Goal: Task Accomplishment & Management: Manage account settings

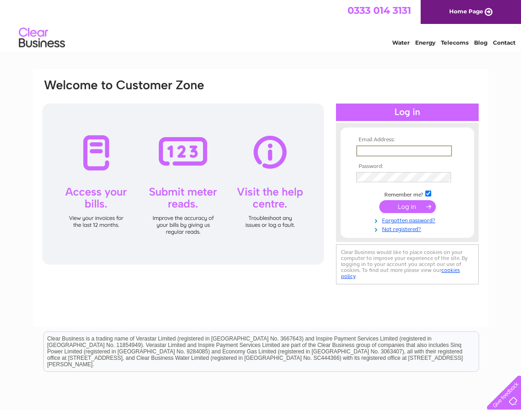
click at [375, 150] on input "text" at bounding box center [404, 150] width 96 height 11
click at [380, 150] on input "text" at bounding box center [404, 150] width 96 height 11
type input "[EMAIL_ADDRESS][DOMAIN_NAME]"
click at [379, 200] on input "submit" at bounding box center [407, 206] width 57 height 13
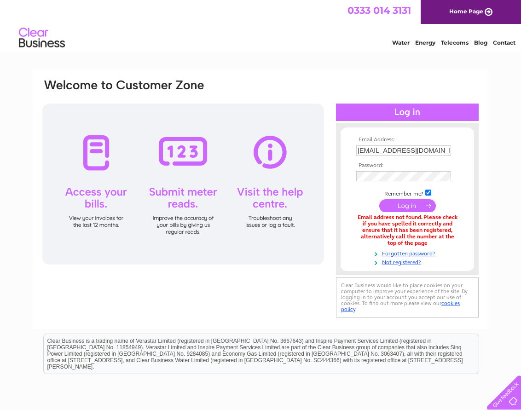
click at [389, 150] on input "[EMAIL_ADDRESS][DOMAIN_NAME]" at bounding box center [403, 150] width 95 height 10
click at [458, 13] on link "Home Page" at bounding box center [471, 12] width 100 height 24
